Goal: Task Accomplishment & Management: Complete application form

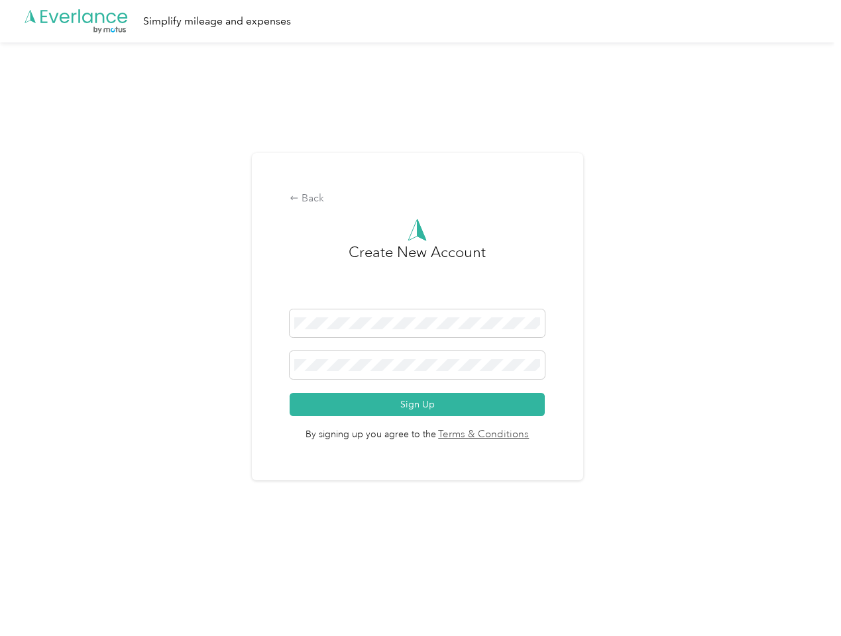
click at [420, 301] on h3 "Create New Account" at bounding box center [417, 275] width 137 height 68
click at [420, 21] on div ".cls-1 { fill: #00adee; } .cls-2 { fill: #fff; } .cls-3 { fill: #707372; } .cls…" at bounding box center [417, 21] width 835 height 42
click at [420, 199] on div "Back" at bounding box center [417, 199] width 255 height 16
click at [420, 404] on button "Sign Up" at bounding box center [417, 404] width 255 height 23
